Goal: Information Seeking & Learning: Learn about a topic

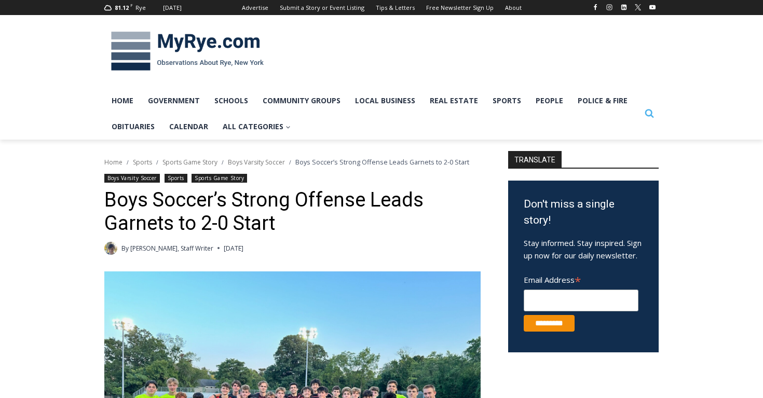
click at [657, 111] on button "Search" at bounding box center [649, 113] width 19 height 19
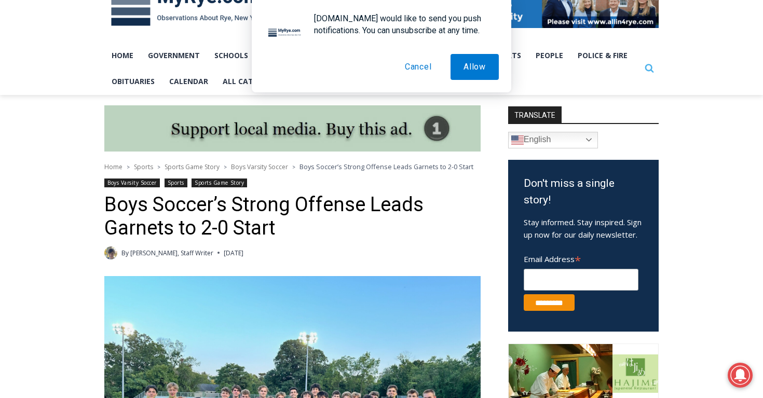
scroll to position [175, 0]
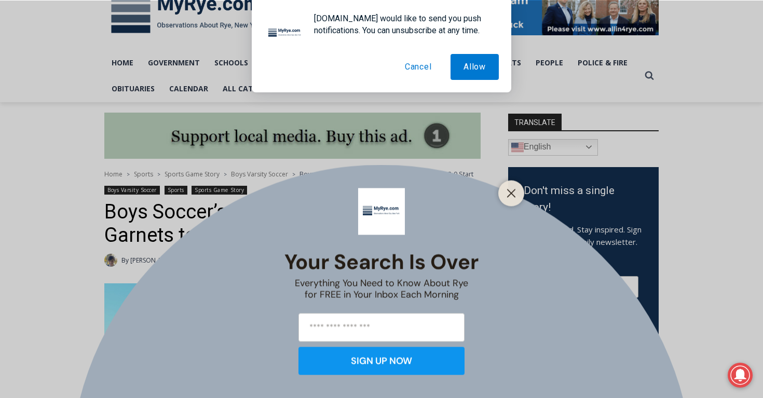
click at [416, 67] on button "Cancel" at bounding box center [418, 67] width 53 height 26
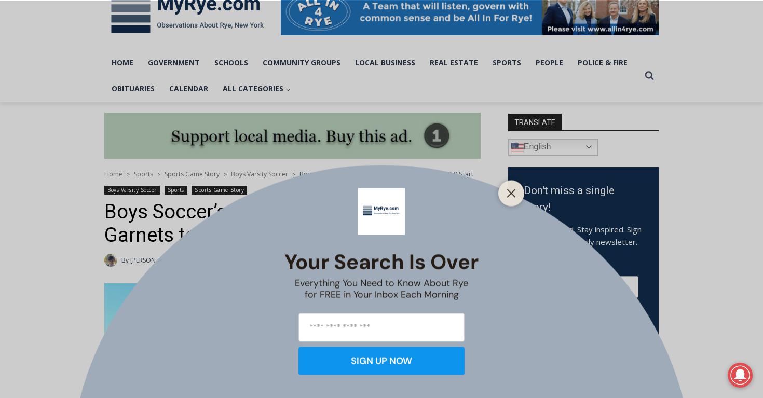
click at [653, 78] on div "Your Search is Over Everything You Need to Know About Rye for FREE in Your Inbo…" at bounding box center [381, 199] width 763 height 398
click at [506, 198] on button "Close" at bounding box center [511, 193] width 15 height 15
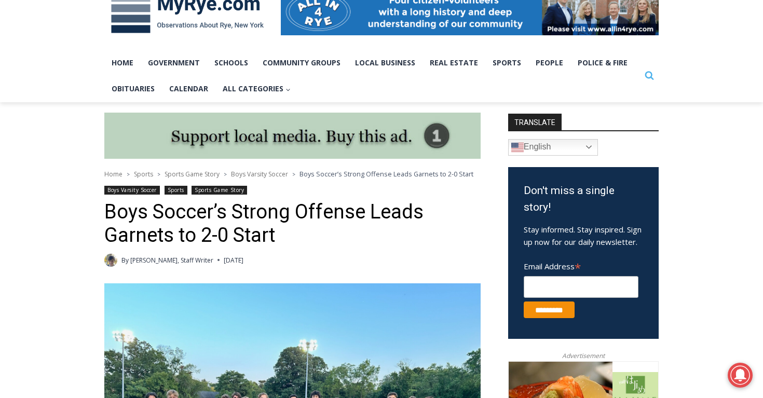
click at [657, 78] on button "Search" at bounding box center [649, 75] width 19 height 19
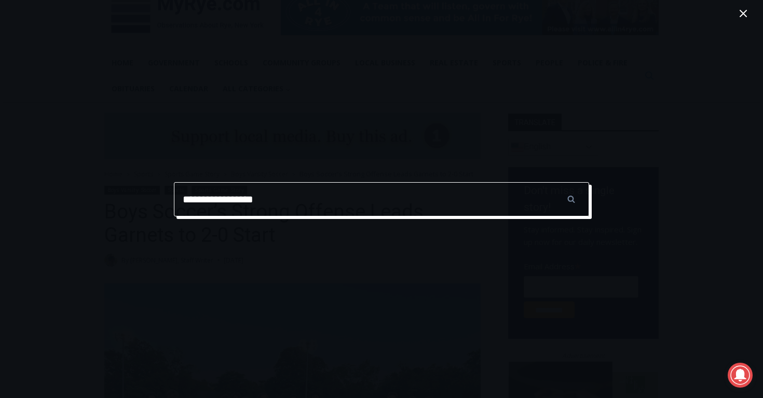
type input "**********"
click at [553, 182] on input "******" at bounding box center [571, 199] width 36 height 34
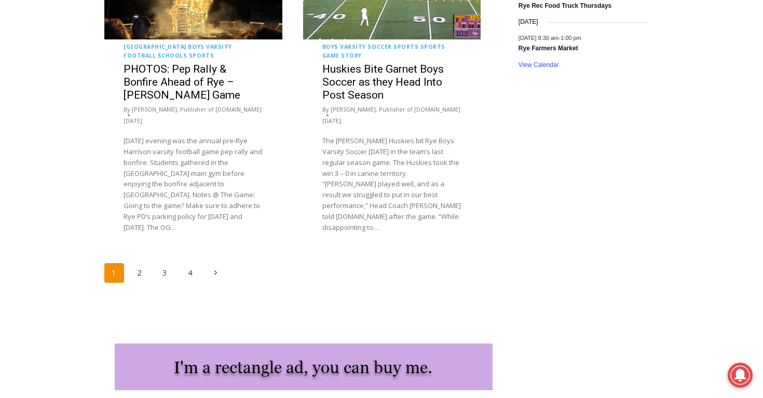
scroll to position [1958, 0]
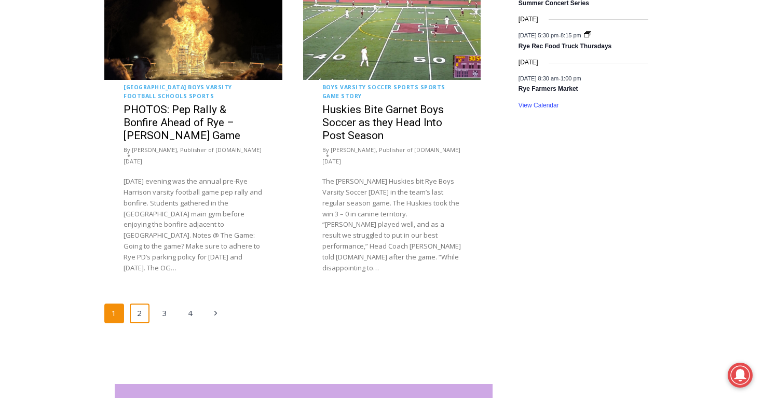
click at [134, 304] on link "2" at bounding box center [140, 314] width 20 height 20
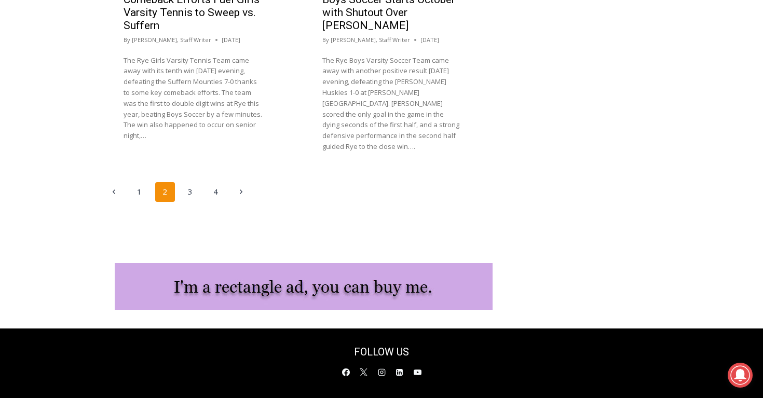
scroll to position [2072, 0]
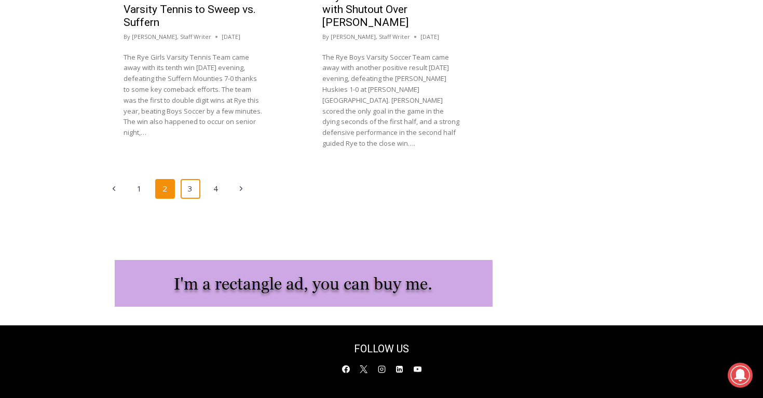
click at [193, 179] on link "3" at bounding box center [191, 189] width 20 height 20
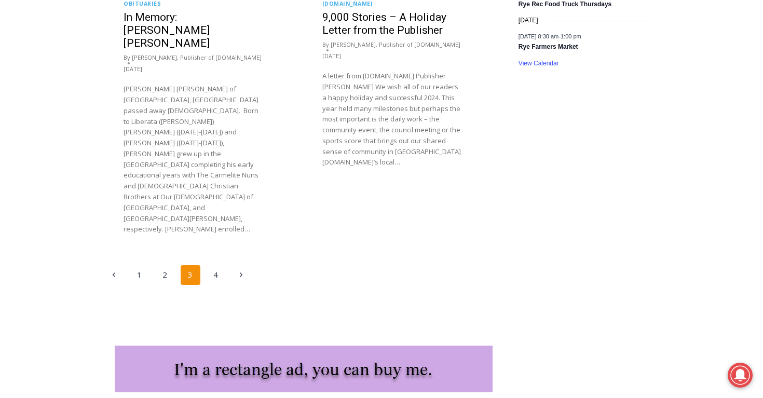
scroll to position [2028, 0]
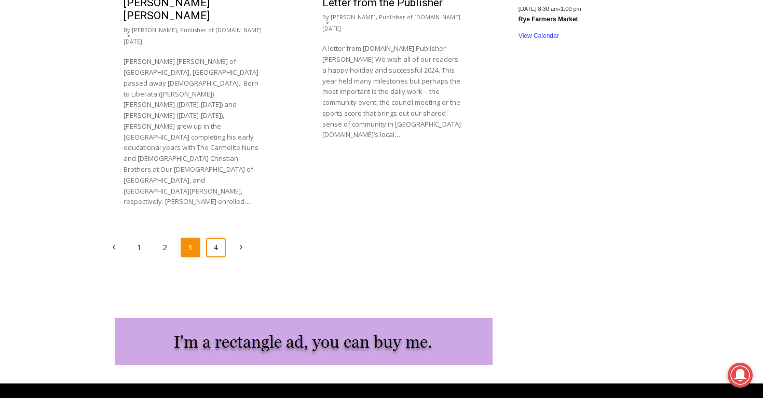
click at [216, 238] on link "4" at bounding box center [216, 248] width 20 height 20
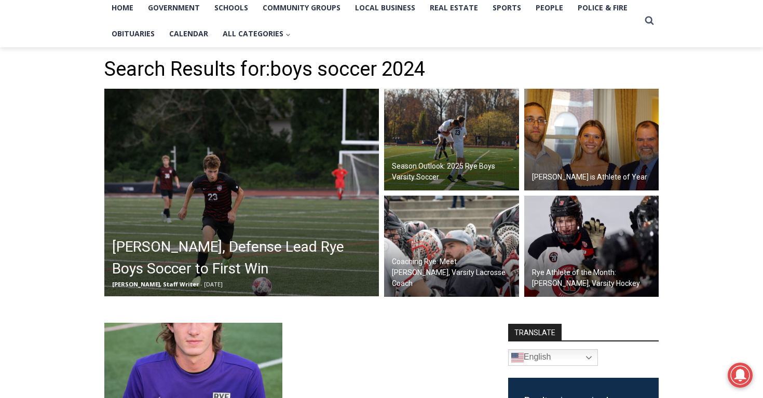
scroll to position [222, 0]
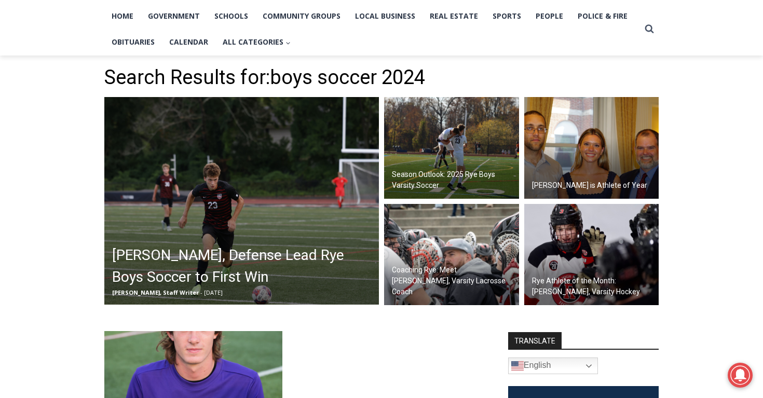
click at [420, 166] on img at bounding box center [451, 148] width 135 height 102
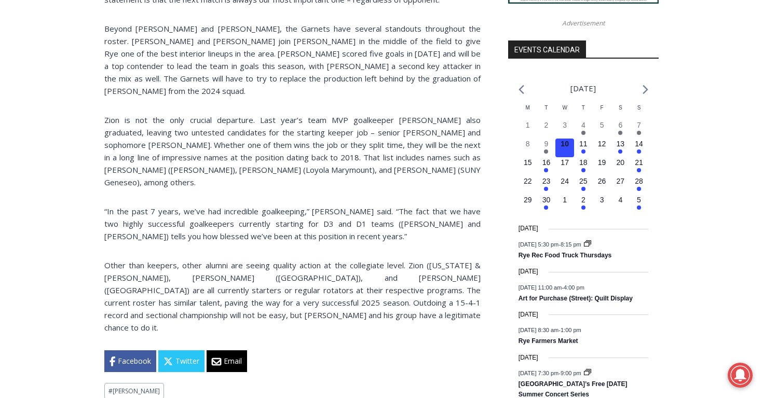
scroll to position [1112, 0]
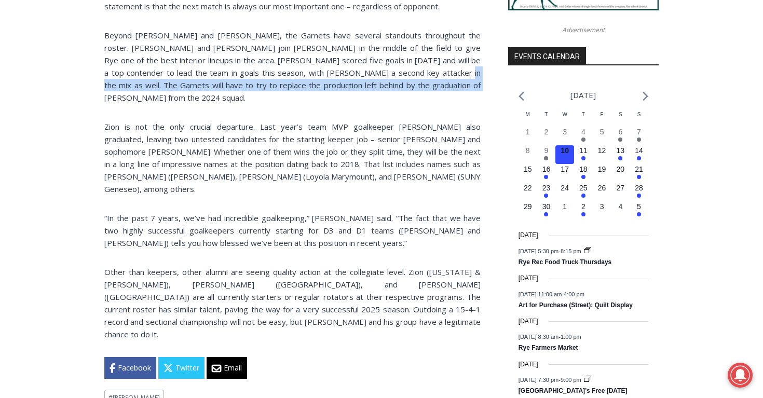
drag, startPoint x: 392, startPoint y: 64, endPoint x: 475, endPoint y: 71, distance: 83.3
click at [475, 71] on p "Beyond Cox and Nagata, the Garnets have several standouts throughout the roster…" at bounding box center [292, 66] width 376 height 75
click at [409, 71] on p "Beyond Cox and Nagata, the Garnets have several standouts throughout the roster…" at bounding box center [292, 66] width 376 height 75
drag, startPoint x: 344, startPoint y: 62, endPoint x: 411, endPoint y: 76, distance: 68.4
click at [412, 76] on p "Beyond Cox and Nagata, the Garnets have several standouts throughout the roster…" at bounding box center [292, 66] width 376 height 75
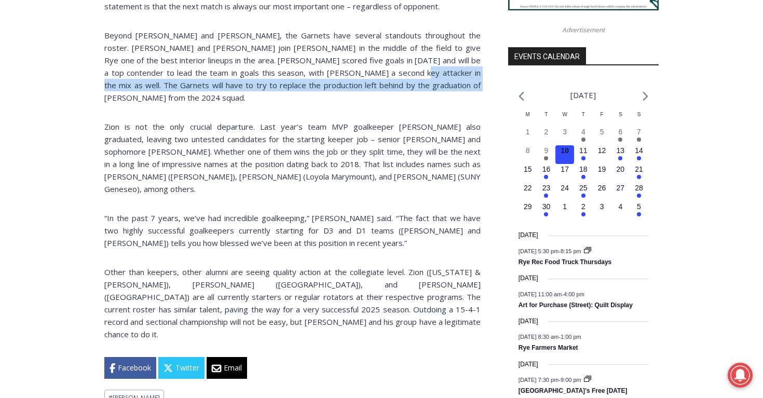
click at [410, 76] on p "Beyond Cox and Nagata, the Garnets have several standouts throughout the roster…" at bounding box center [292, 66] width 376 height 75
